Goal: Task Accomplishment & Management: Use online tool/utility

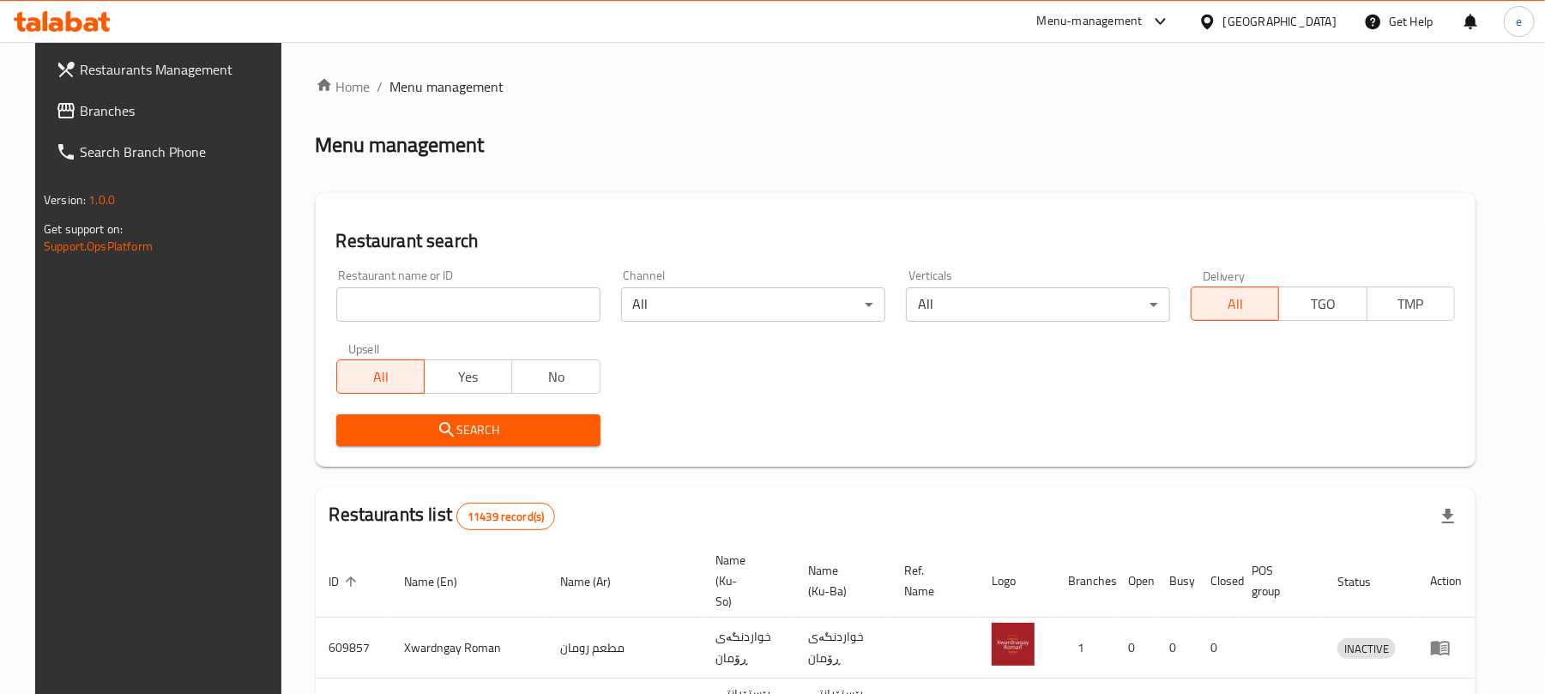
click at [495, 282] on div "Restaurant name or ID Restaurant name or ID" at bounding box center [468, 295] width 264 height 52
click at [494, 304] on input "search" at bounding box center [468, 304] width 264 height 34
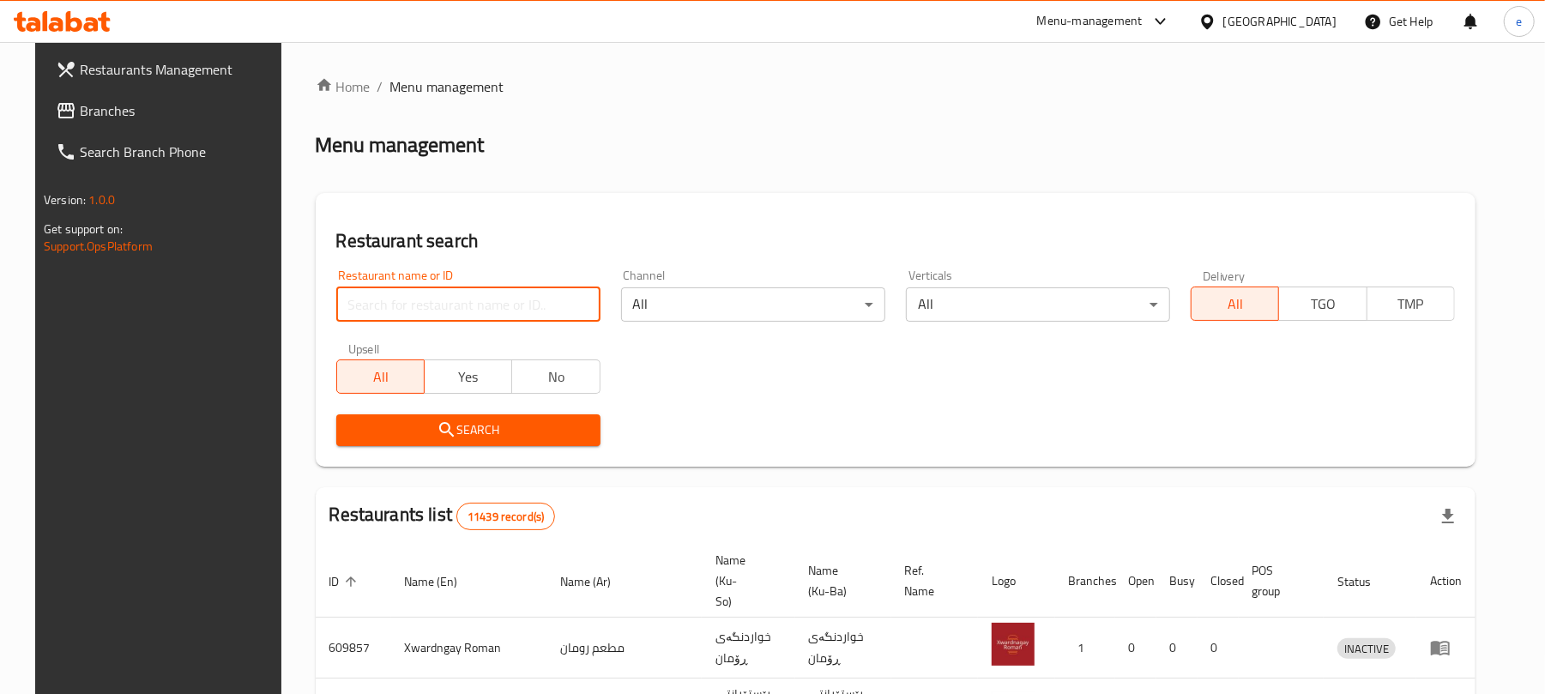
paste input "702590"
type input "702590"
click button "Search" at bounding box center [468, 430] width 264 height 32
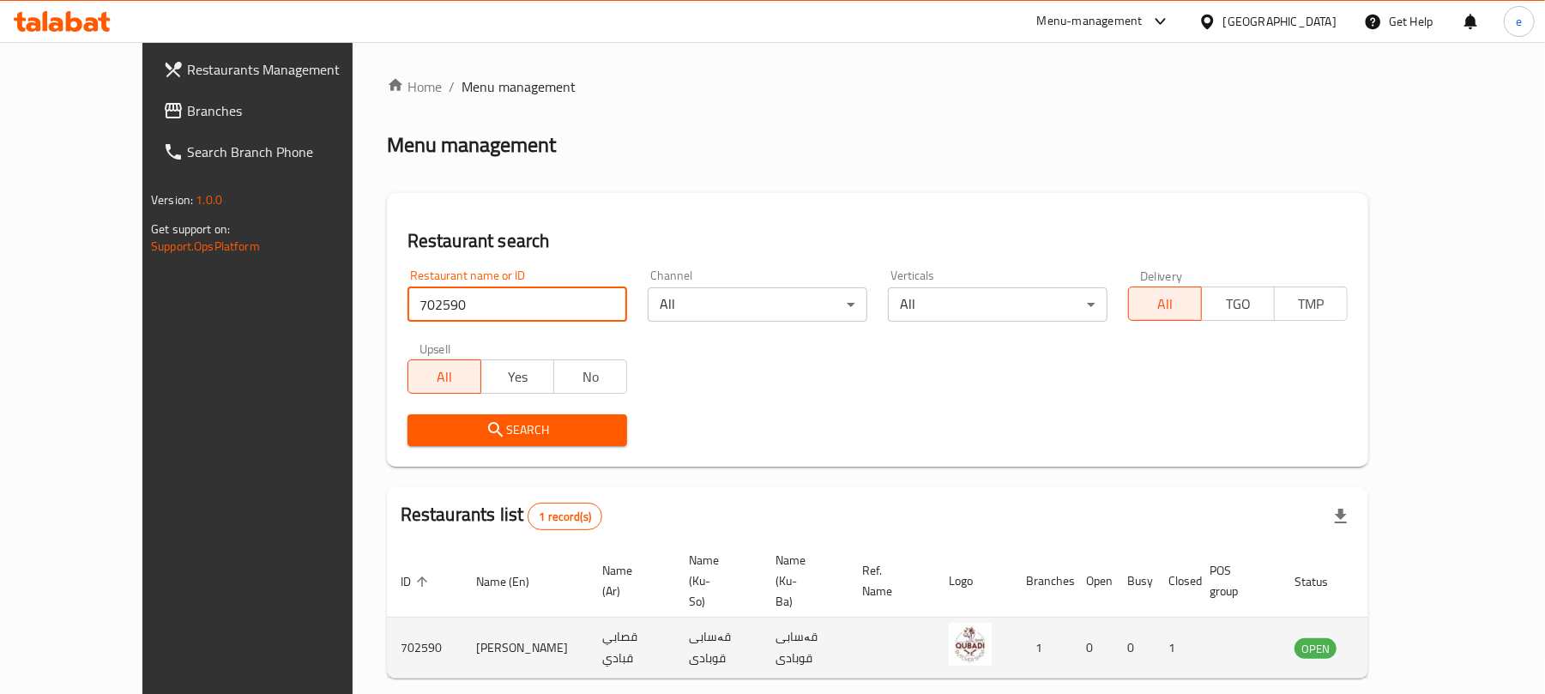
click at [1405, 637] on icon "enhanced table" at bounding box center [1395, 647] width 21 height 21
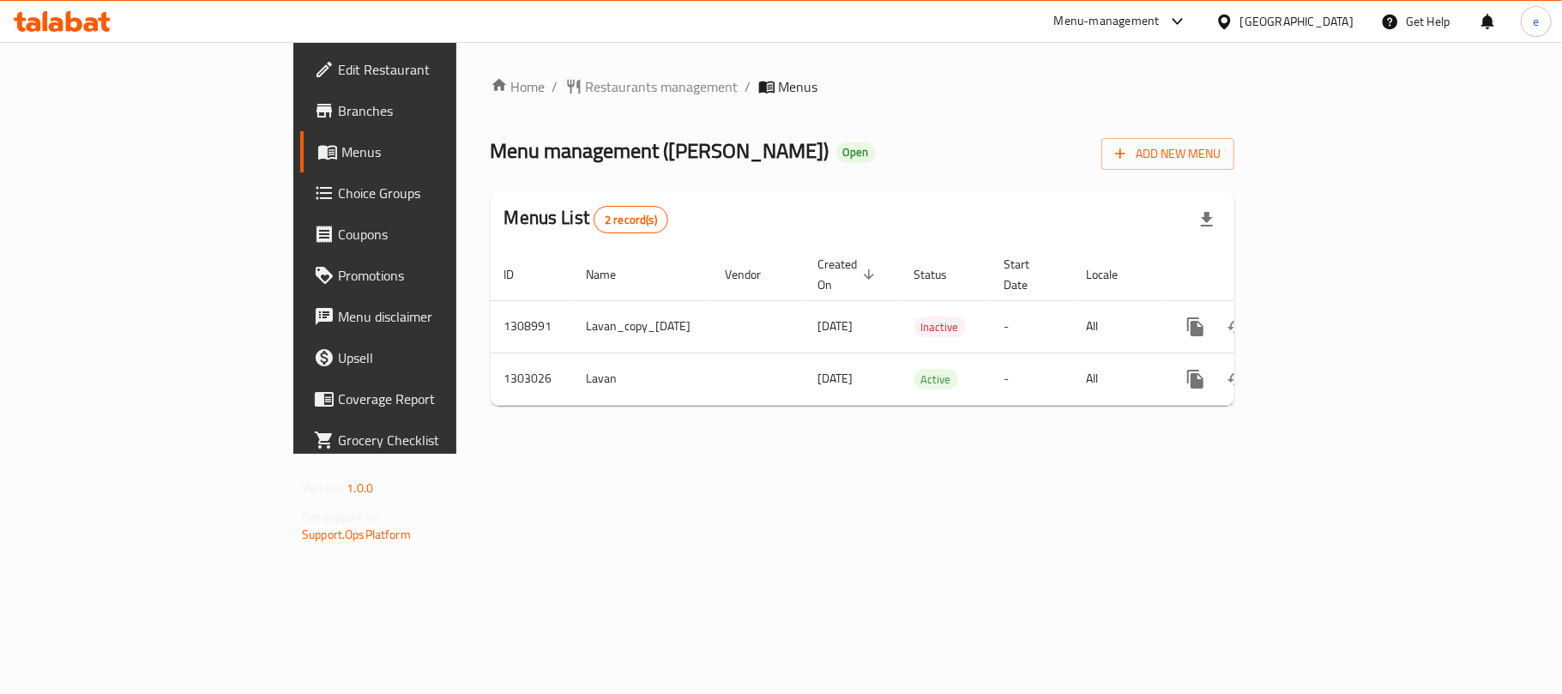
click at [93, 24] on icon at bounding box center [91, 24] width 15 height 15
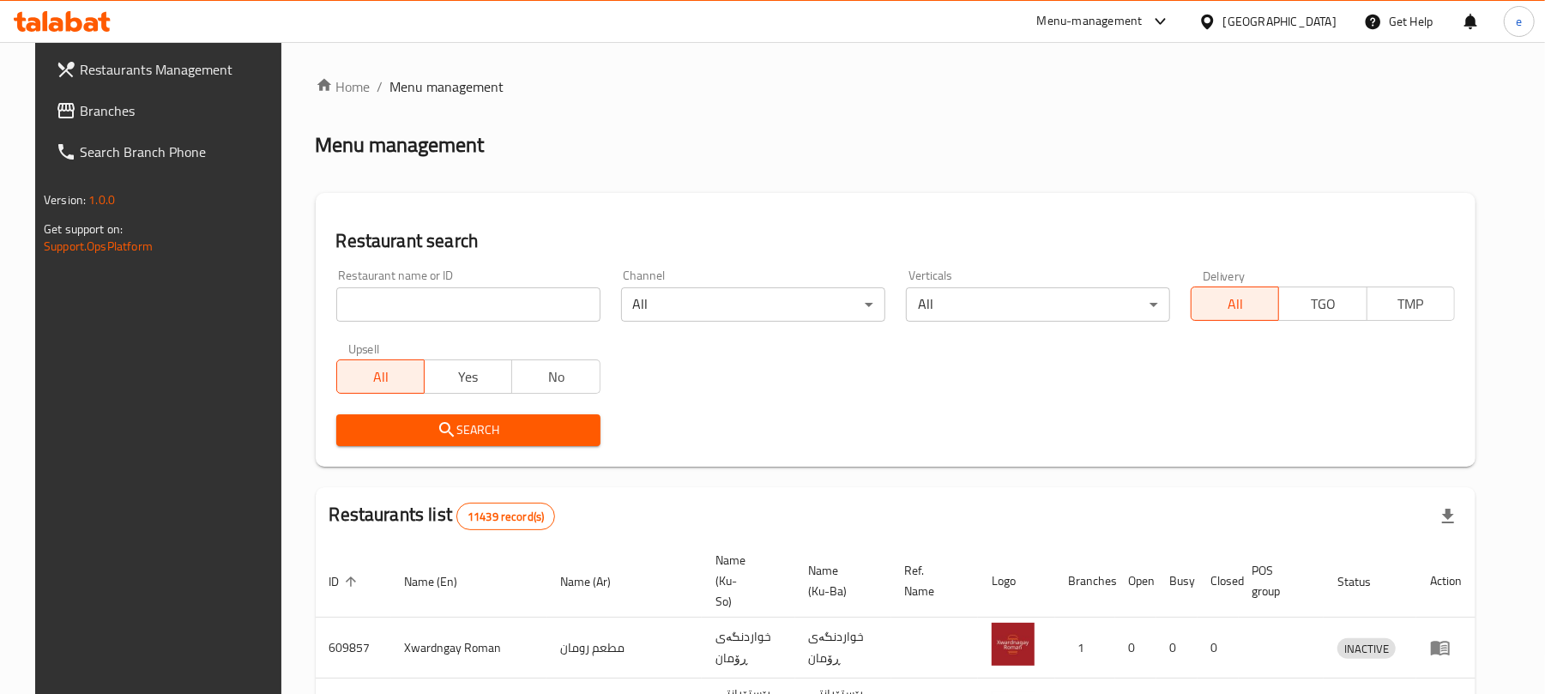
click at [89, 104] on span "Branches" at bounding box center [180, 110] width 200 height 21
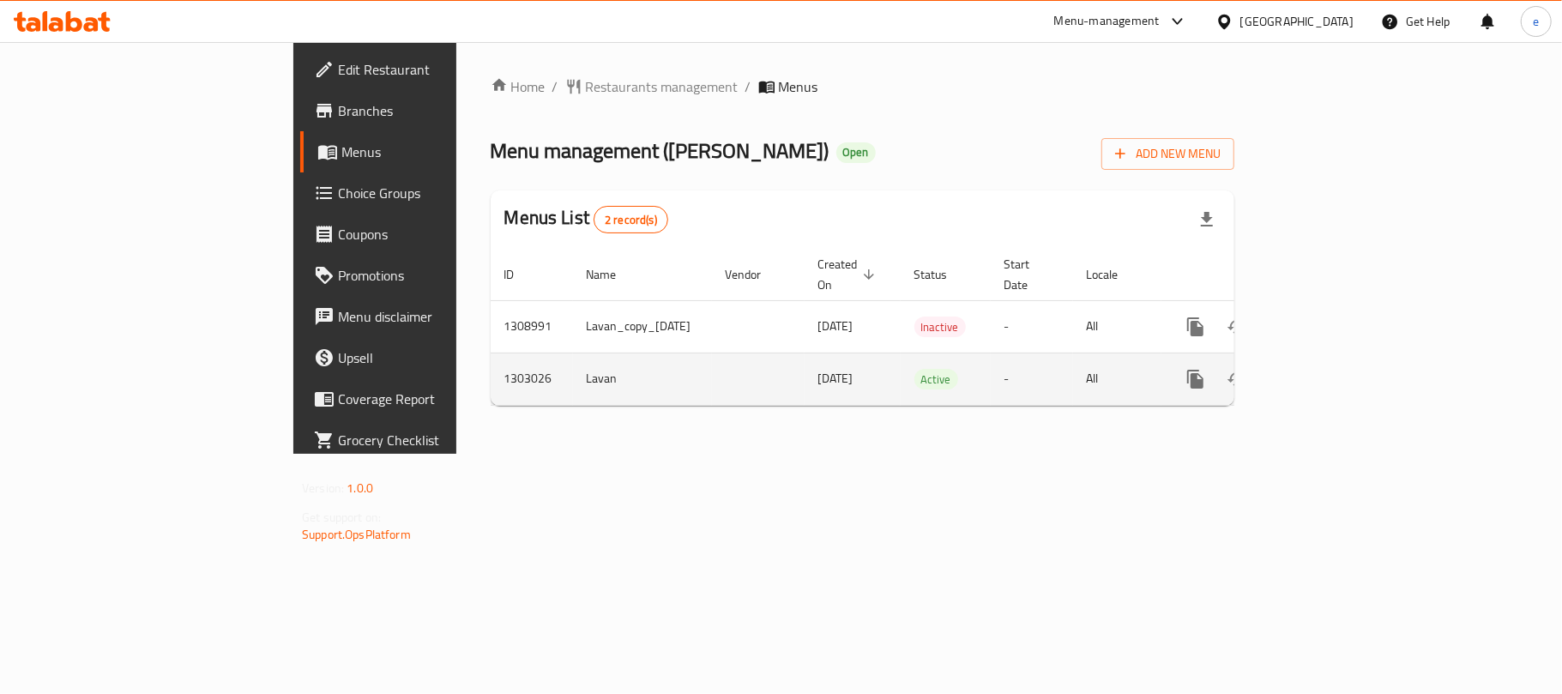
click at [1330, 369] on icon "enhanced table" at bounding box center [1319, 379] width 21 height 21
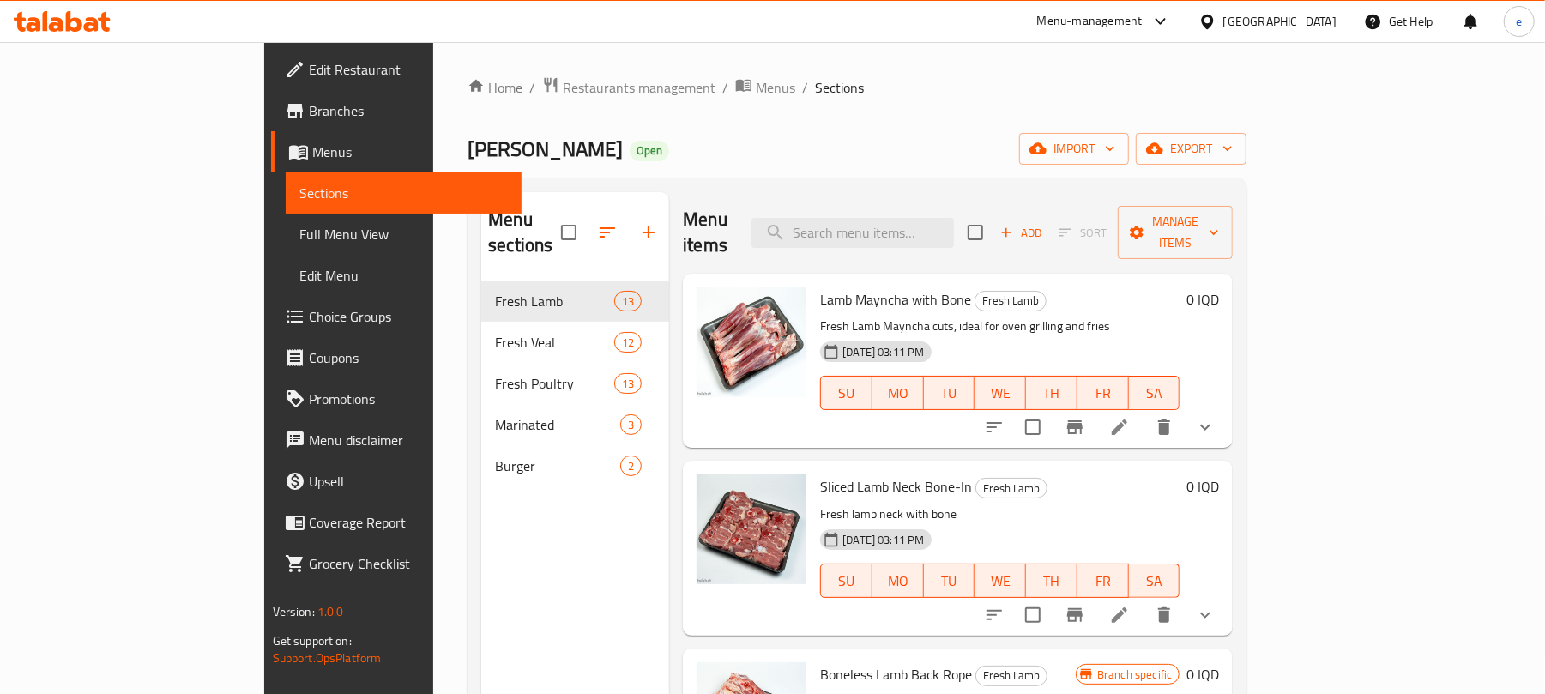
drag, startPoint x: 482, startPoint y: 2, endPoint x: 527, endPoint y: 547, distance: 546.6
click at [527, 547] on div "Menu sections Fresh Lamb 13 Fresh Veal 12 Fresh Poultry 13 Marinated 3 Burger 2" at bounding box center [575, 539] width 188 height 694
click at [299, 228] on span "Full Menu View" at bounding box center [403, 234] width 209 height 21
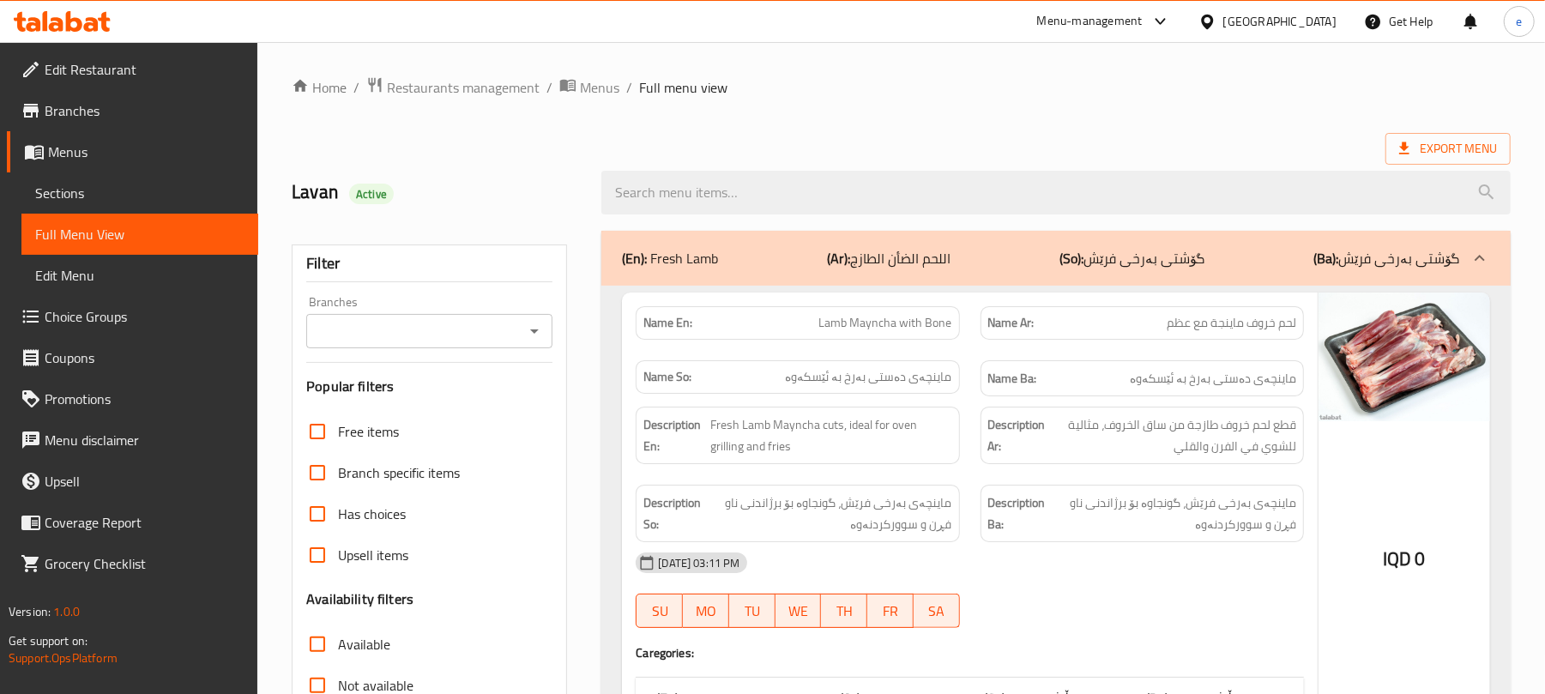
click at [536, 334] on icon "Open" at bounding box center [534, 331] width 21 height 21
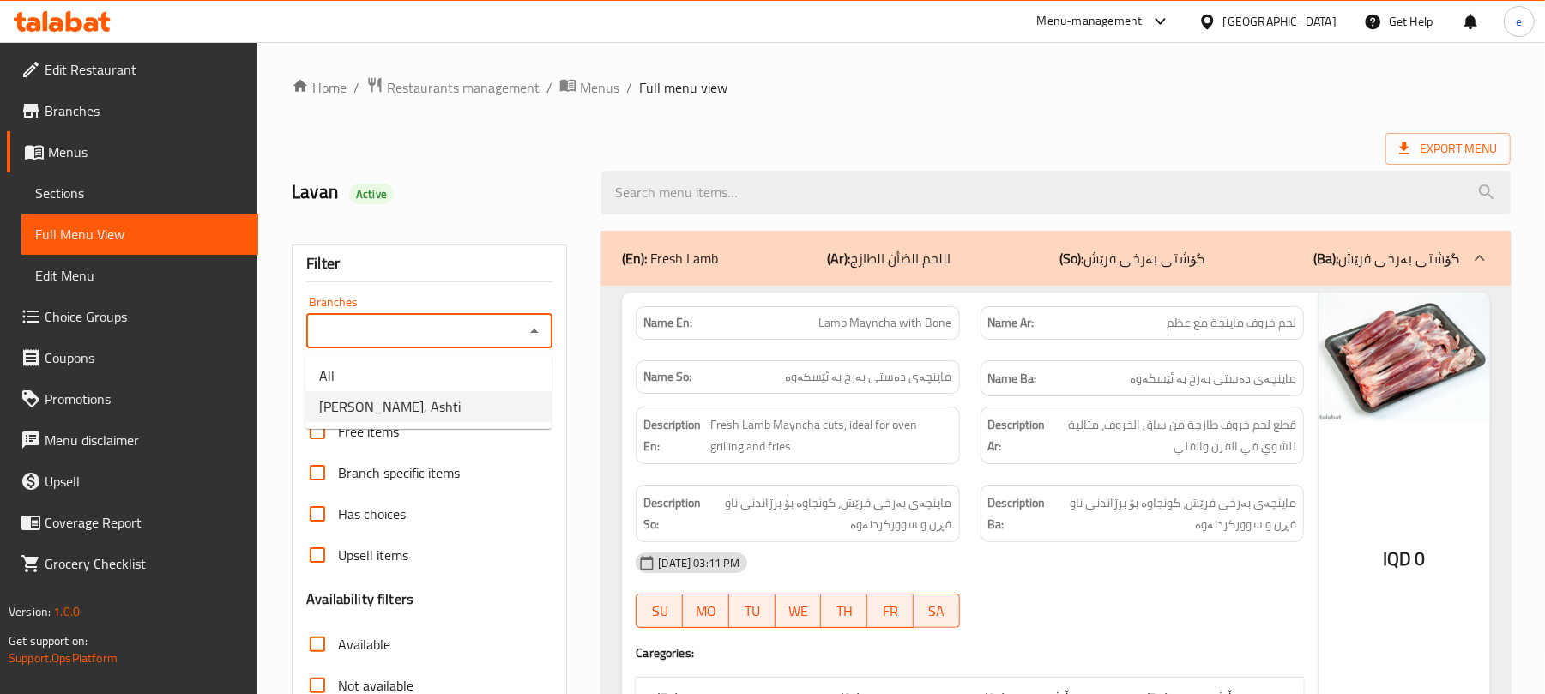
click at [448, 409] on li "Qasabi Qubadi, Ashti" at bounding box center [428, 406] width 246 height 31
type input "Qasabi Qubadi, Ashti"
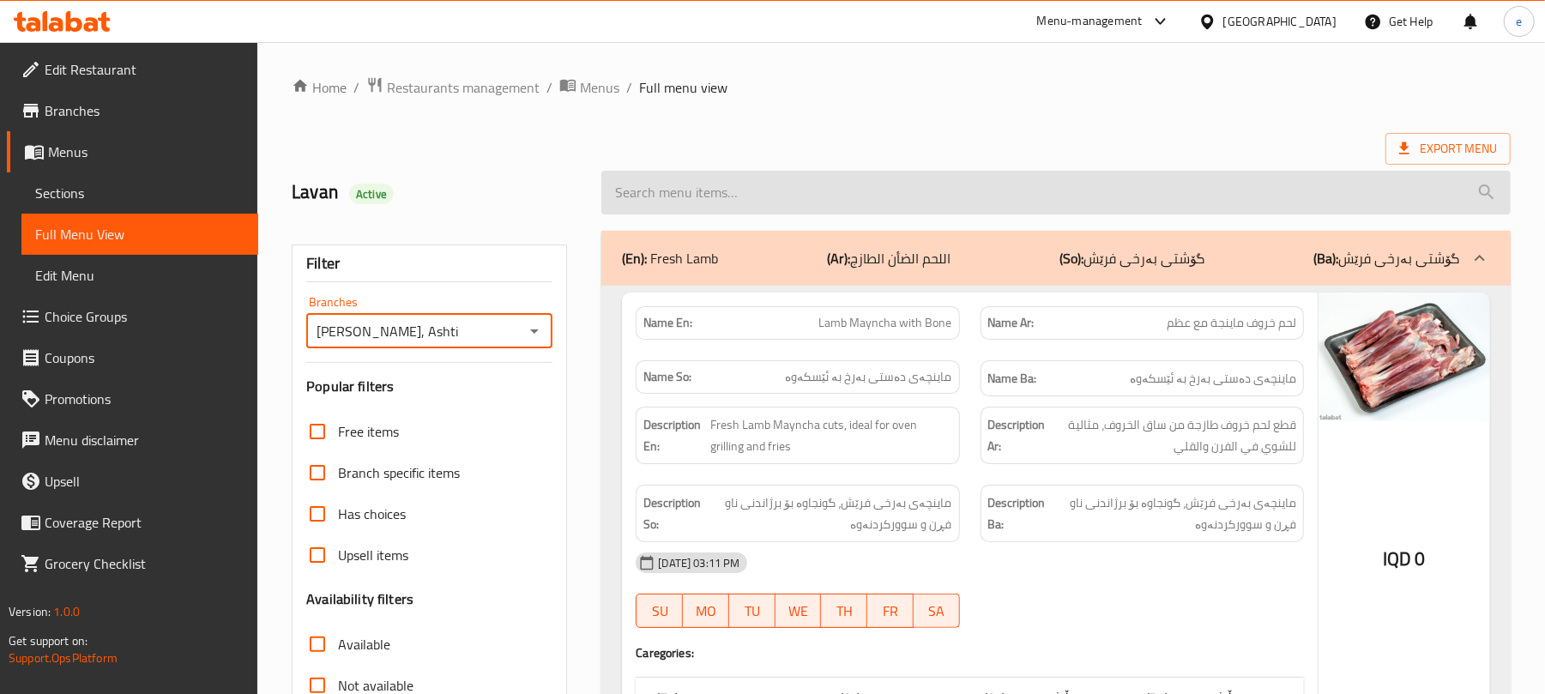
click at [770, 183] on input "search" at bounding box center [1055, 193] width 909 height 44
paste input "Kurdish Turkey Male 5-6 kg"
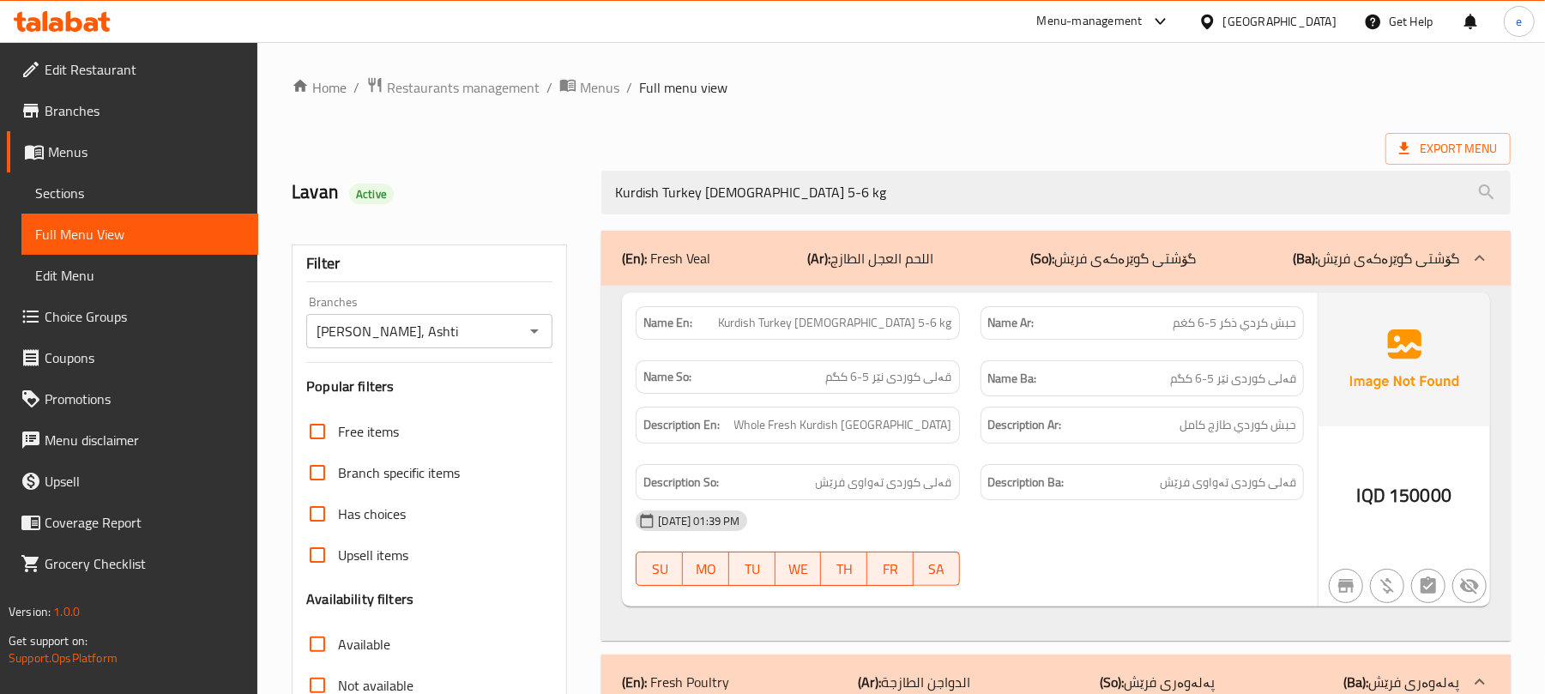
type input "Kurdish Turkey Male 5-6 kg"
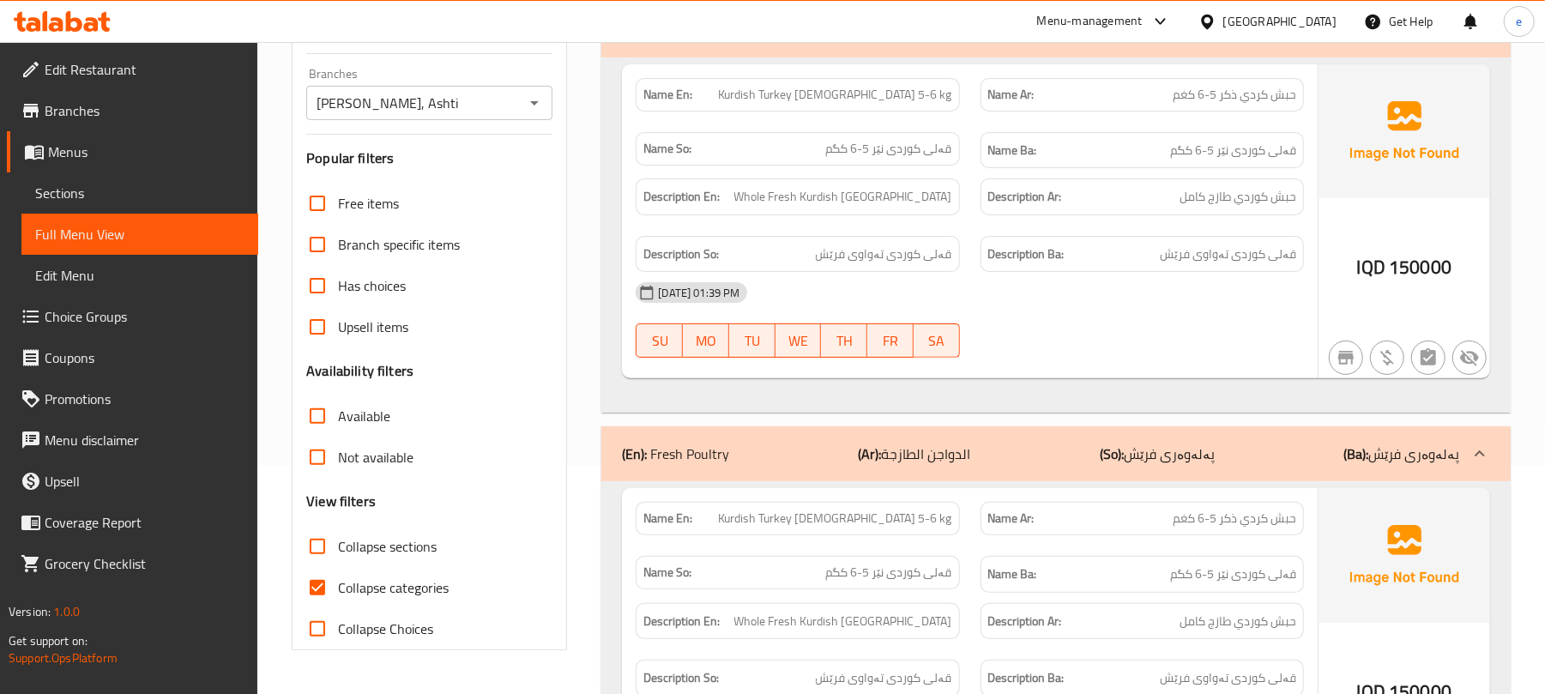
click at [917, 462] on p "(Ar): الدواجن الطازجة" at bounding box center [915, 454] width 112 height 21
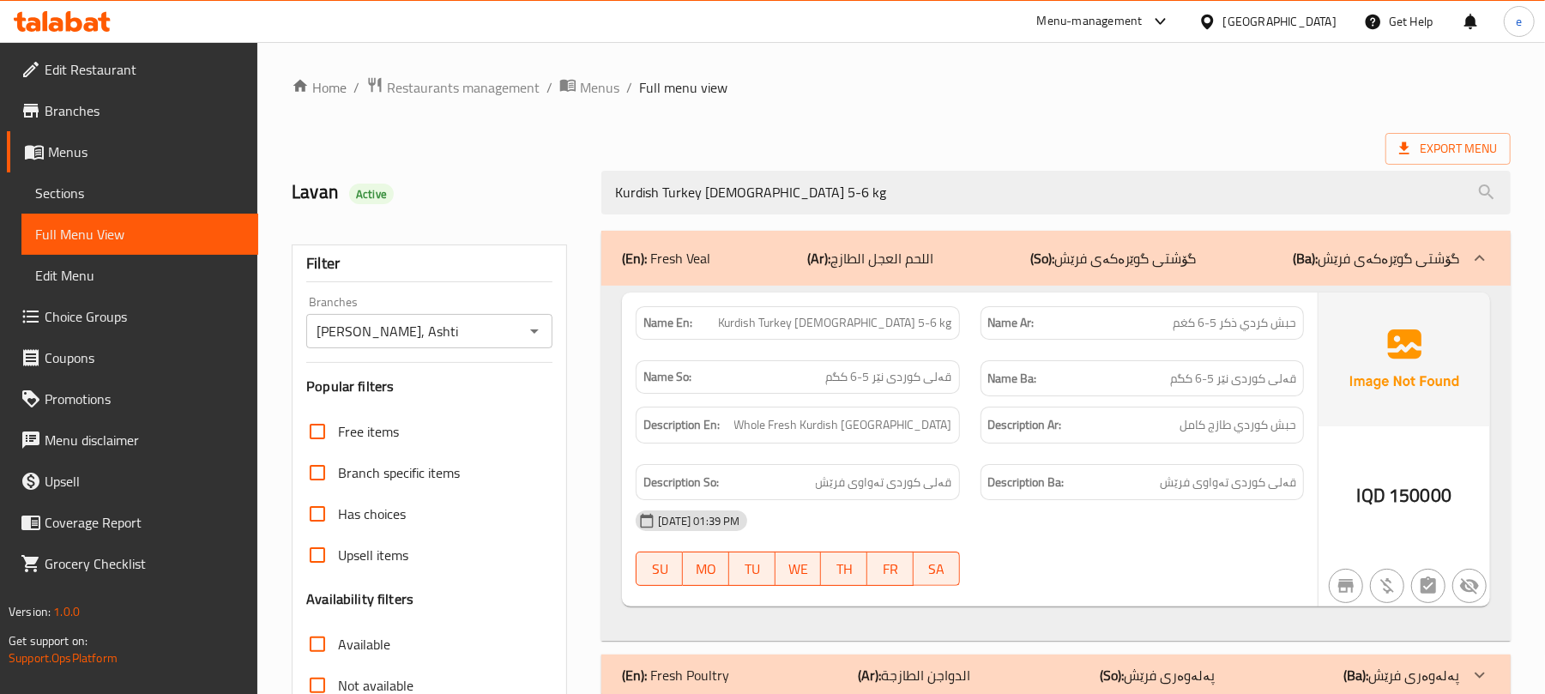
click at [907, 310] on div "Name En: Kurdish Turkey Male 5-6 kg" at bounding box center [797, 322] width 323 height 33
click at [893, 331] on span "Kurdish Turkey Male 5-6 kg" at bounding box center [835, 323] width 234 height 18
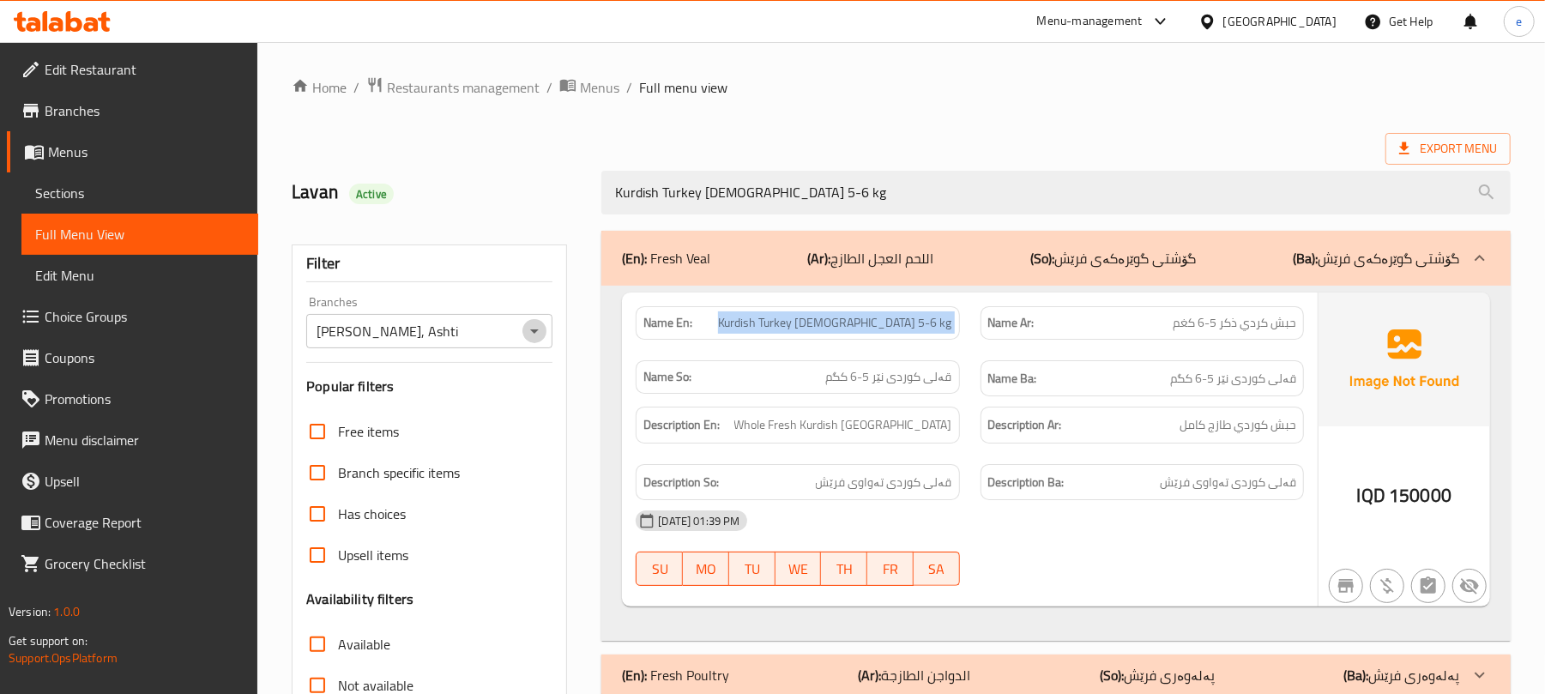
click at [540, 340] on icon "Open" at bounding box center [534, 331] width 21 height 21
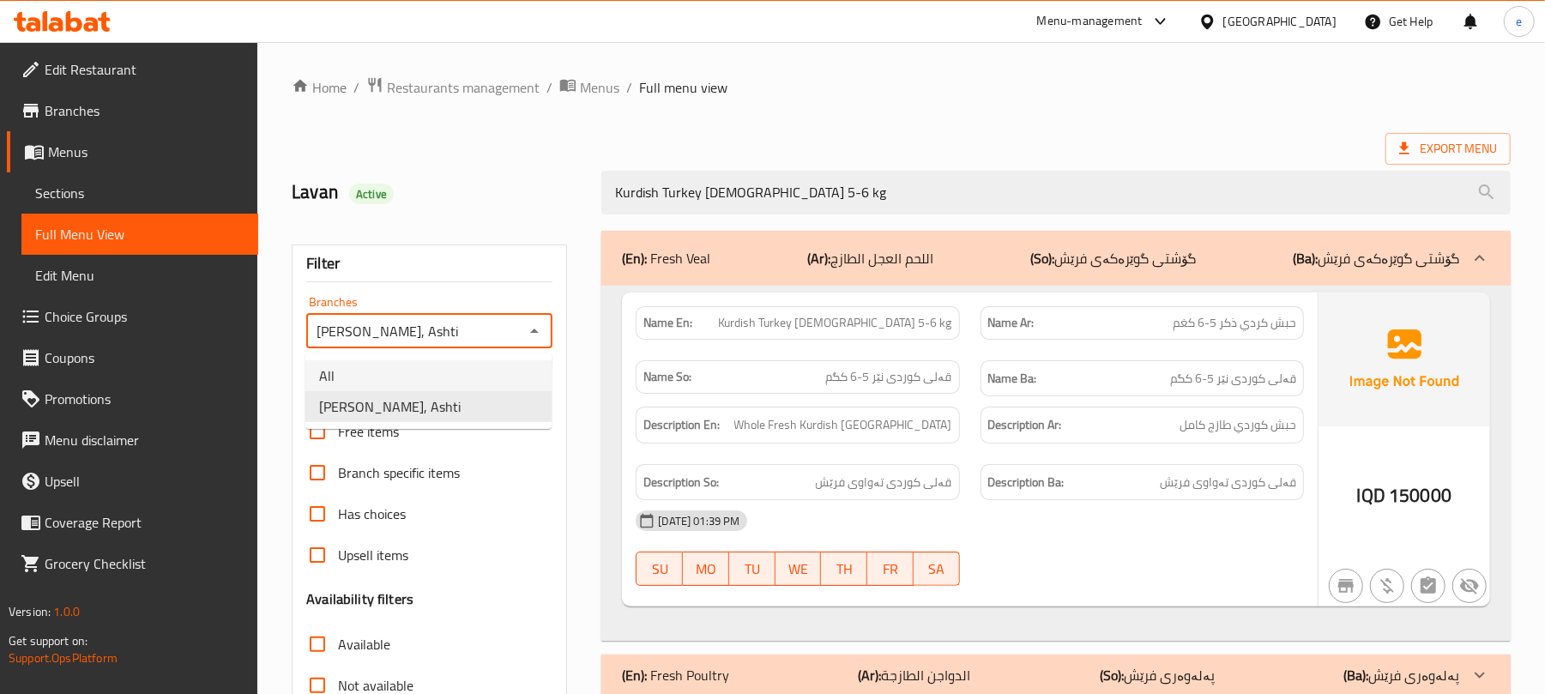
click at [447, 375] on li "All" at bounding box center [428, 375] width 246 height 31
click at [526, 326] on icon "Open" at bounding box center [534, 331] width 21 height 21
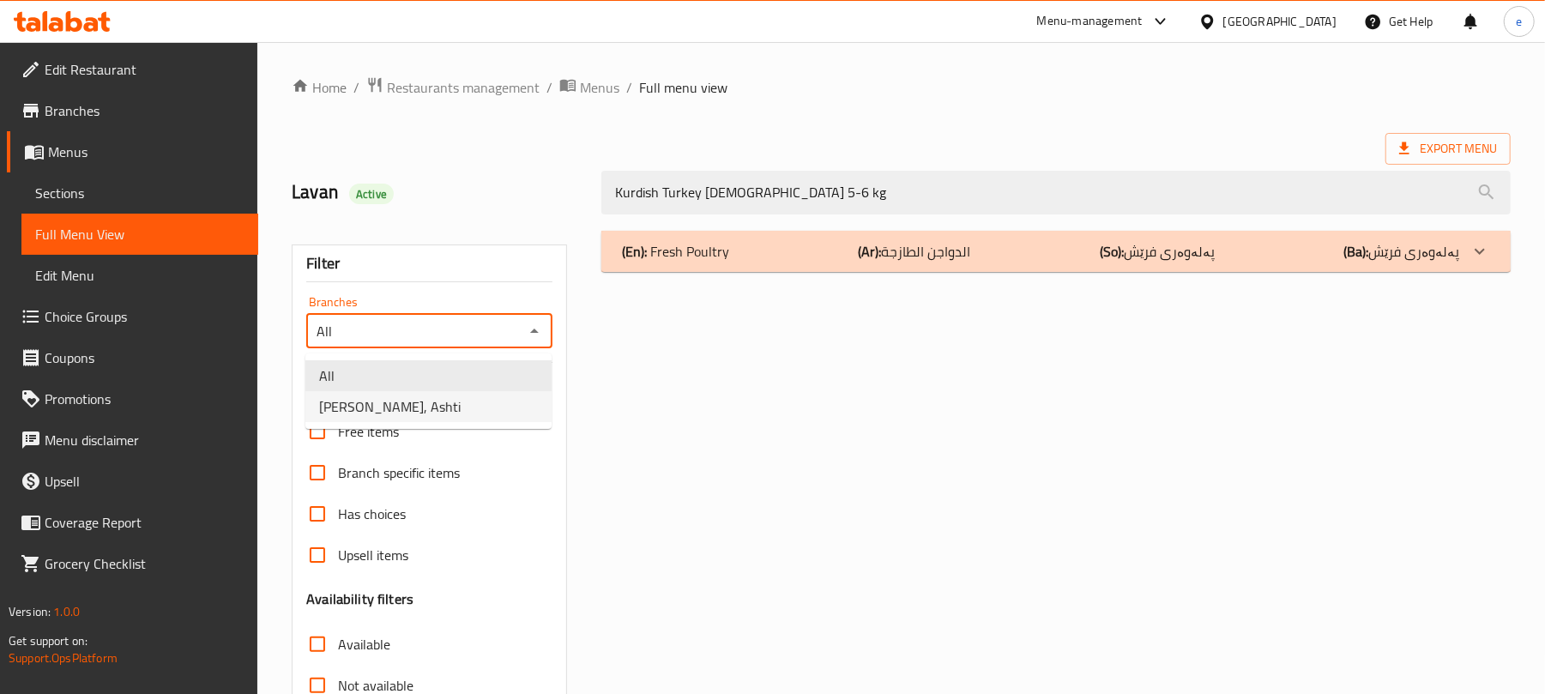
click at [487, 410] on li "Qasabi Qubadi, Ashti" at bounding box center [428, 406] width 246 height 31
type input "Qasabi Qubadi, Ashti"
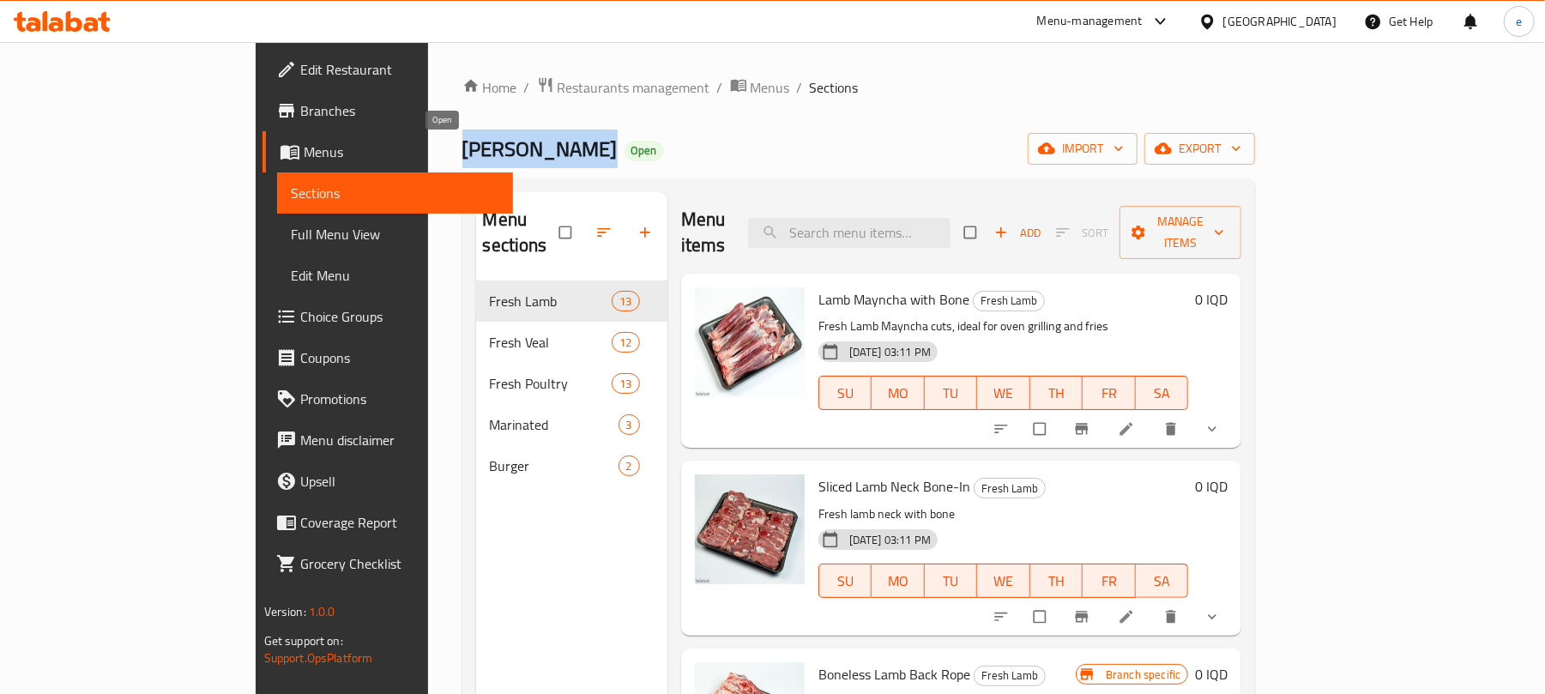
drag, startPoint x: 293, startPoint y: 153, endPoint x: 426, endPoint y: 153, distance: 133.0
click at [462, 153] on h2 "Qasabi Qubadi Open" at bounding box center [563, 149] width 202 height 27
copy span "Qasabi Qubadi"
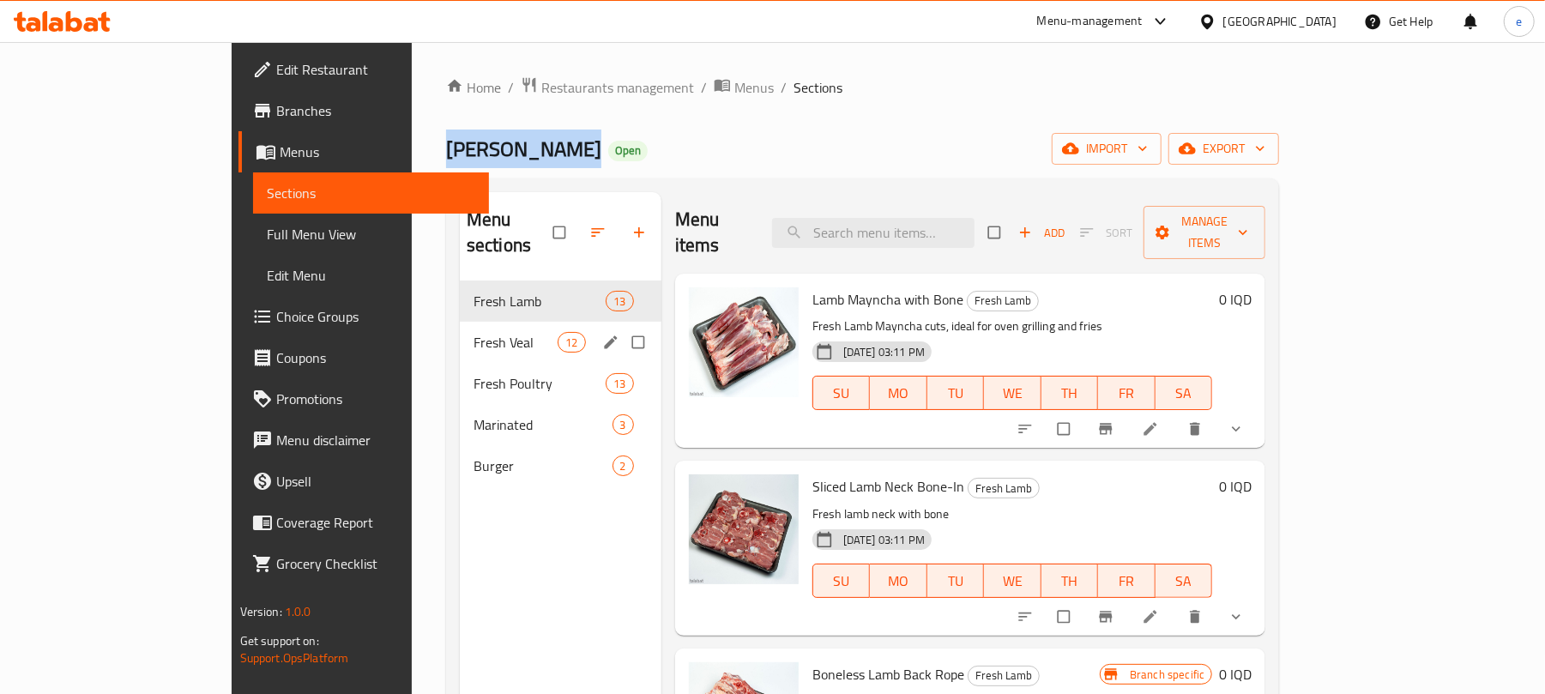
click at [474, 332] on span "Fresh Veal" at bounding box center [516, 342] width 85 height 21
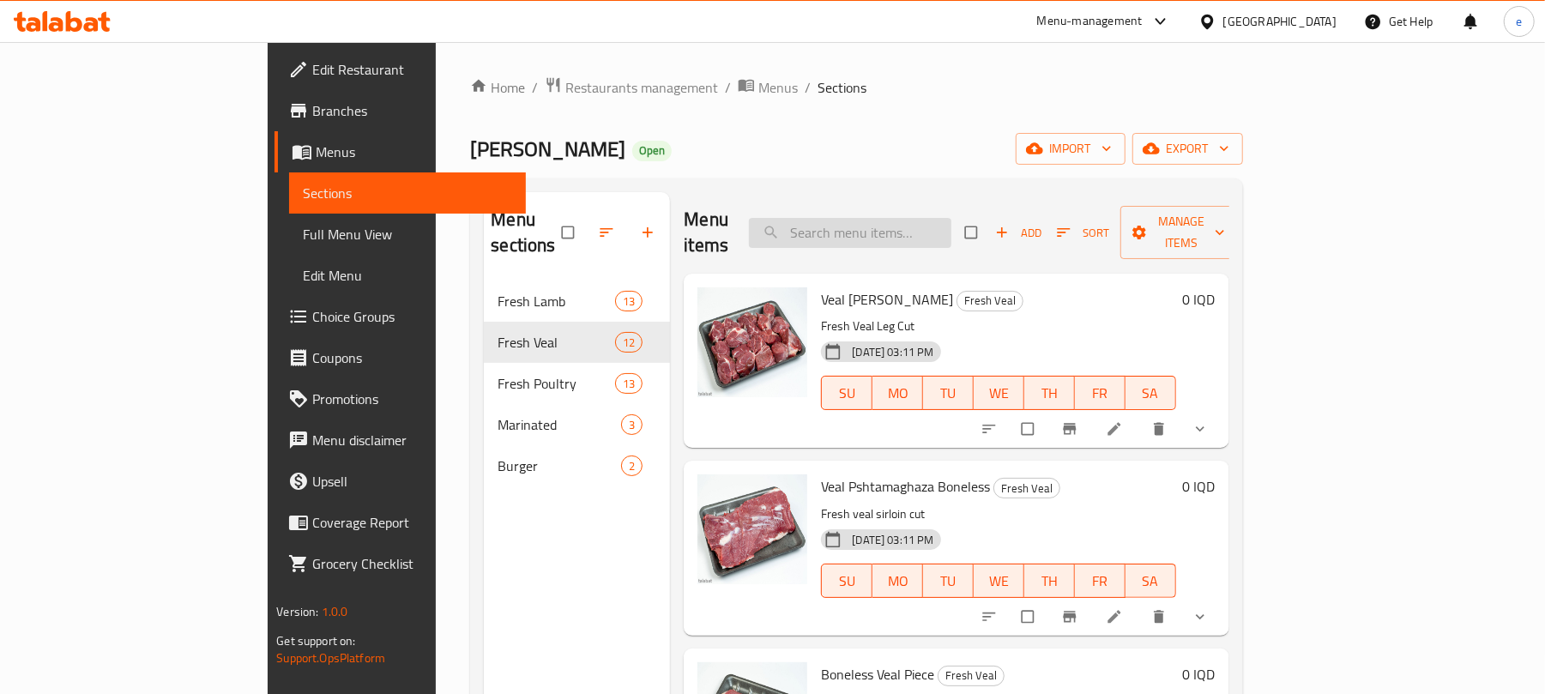
click at [921, 226] on input "search" at bounding box center [850, 233] width 202 height 30
paste input "Kurdish Turkey Male 5-6 kg"
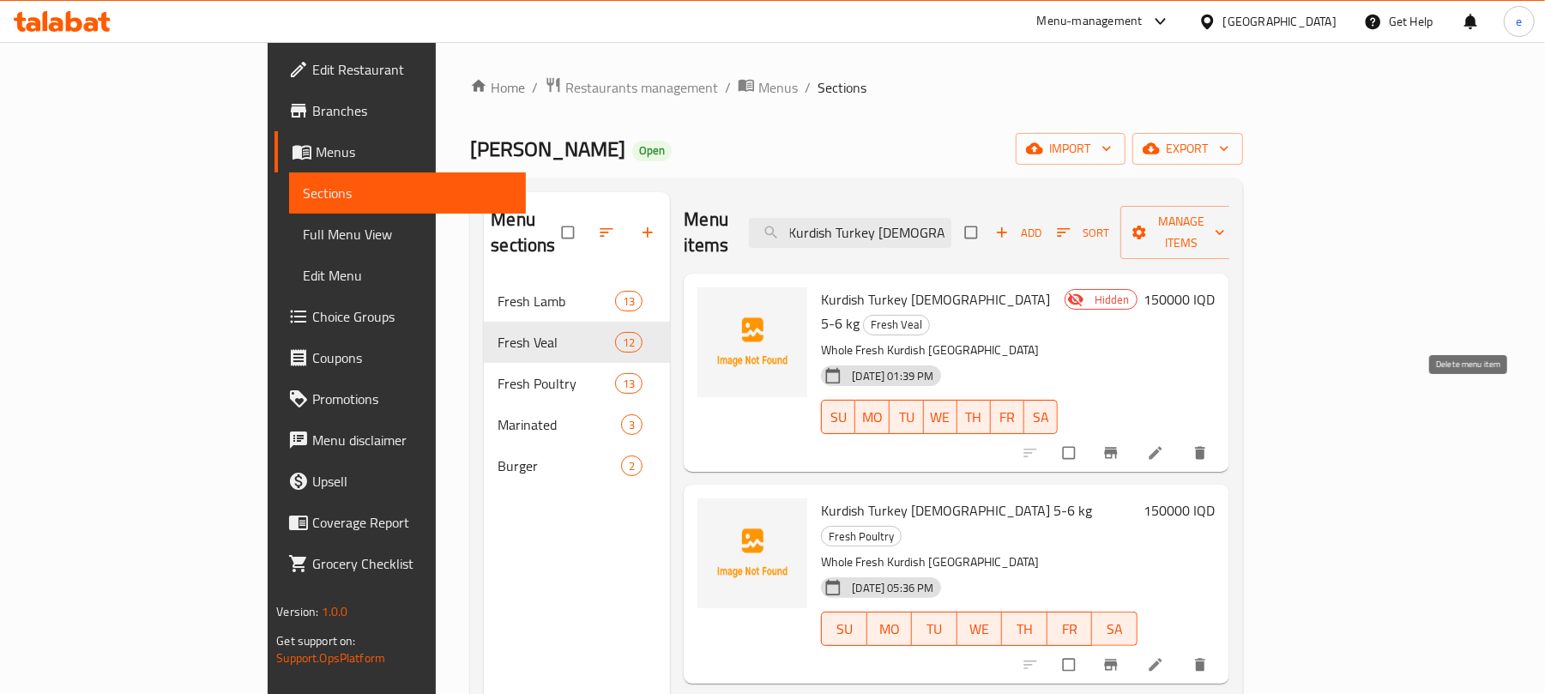
type input "Kurdish Turkey Male 5-6 kg"
click at [1209, 444] on icon "delete" at bounding box center [1200, 452] width 17 height 17
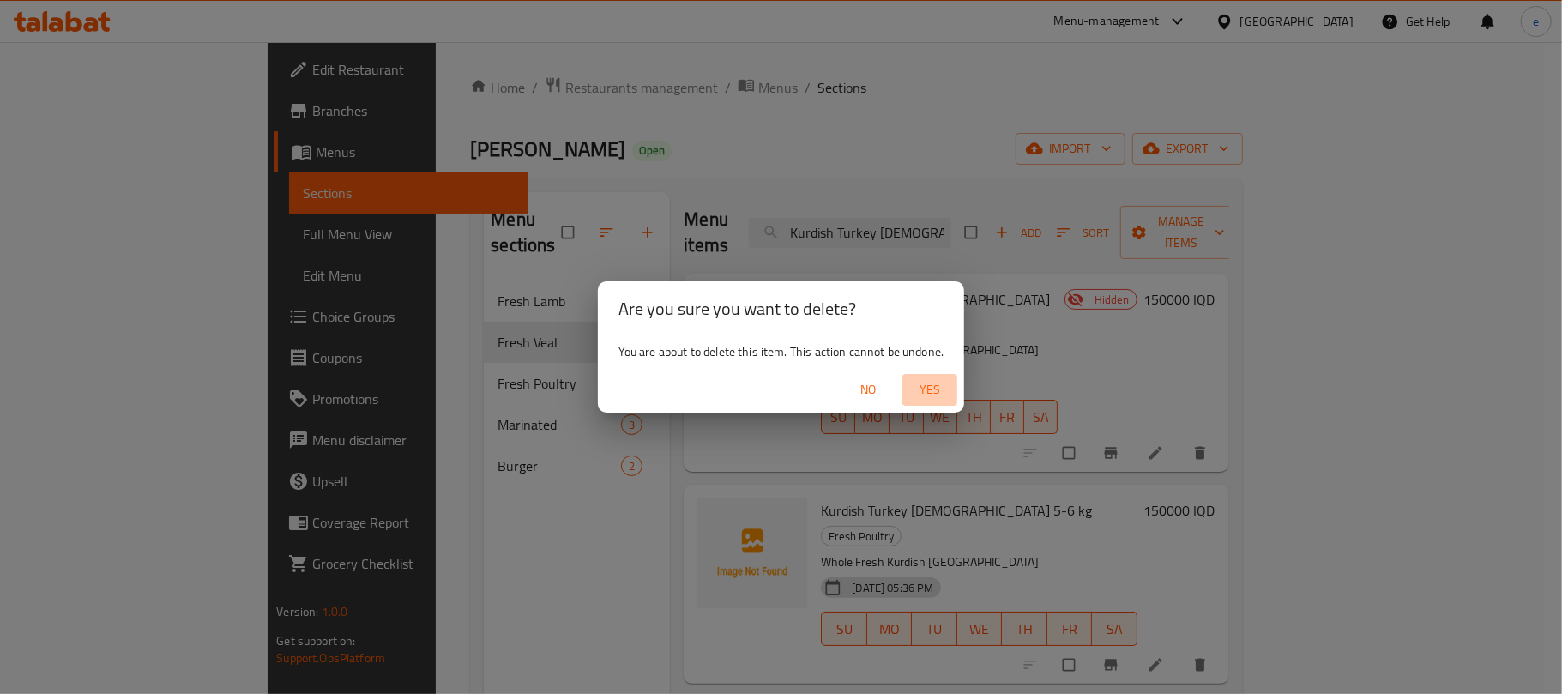
click at [942, 398] on span "Yes" at bounding box center [929, 389] width 41 height 21
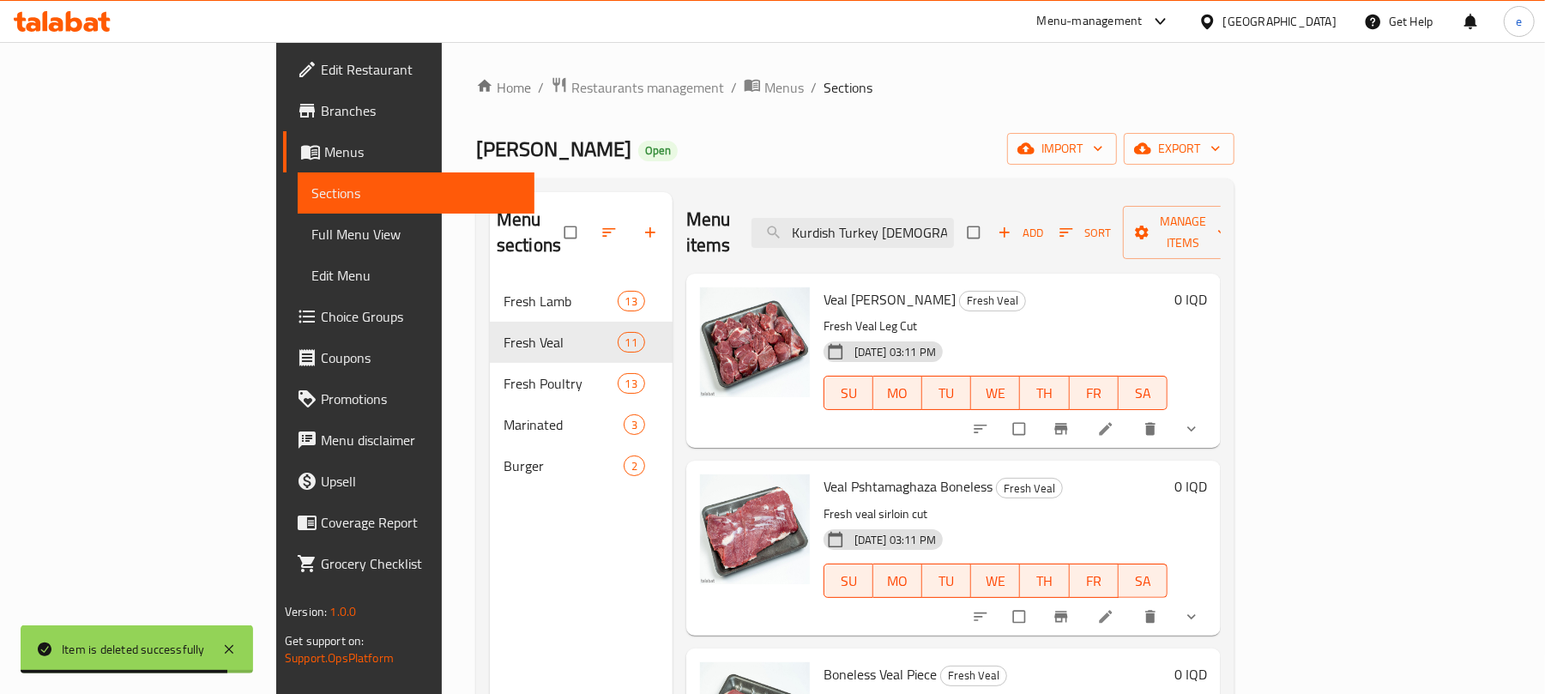
click at [62, 15] on icon at bounding box center [62, 21] width 97 height 21
